Goal: Task Accomplishment & Management: Use online tool/utility

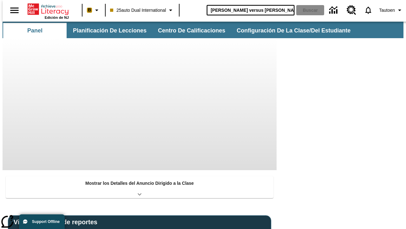
type input "[PERSON_NAME] versus [PERSON_NAME]"
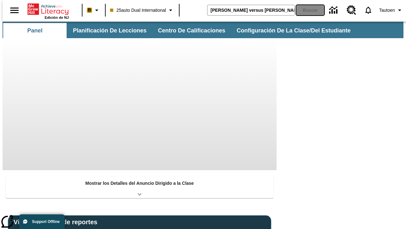
click at [306, 10] on button "Buscar" at bounding box center [310, 10] width 28 height 10
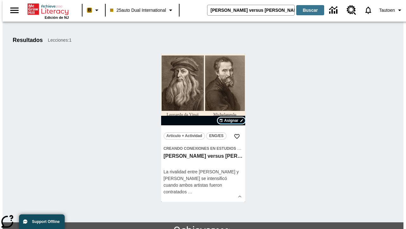
click at [231, 120] on span "Asignar" at bounding box center [231, 120] width 14 height 6
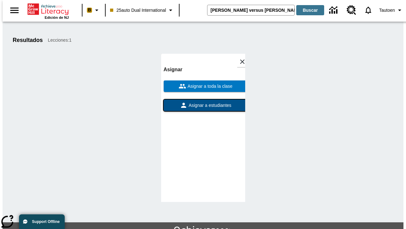
click at [203, 105] on span "Asignar a estudiantes" at bounding box center [210, 105] width 44 height 7
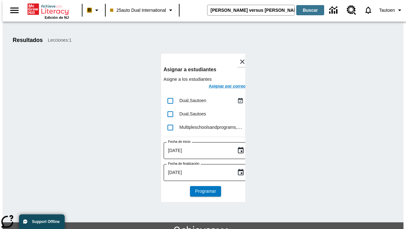
click at [170, 100] on input "lesson details" at bounding box center [170, 100] width 13 height 13
checkbox input "true"
click at [222, 87] on h6 "Asignar por correo" at bounding box center [227, 86] width 37 height 7
